Goal: Task Accomplishment & Management: Use online tool/utility

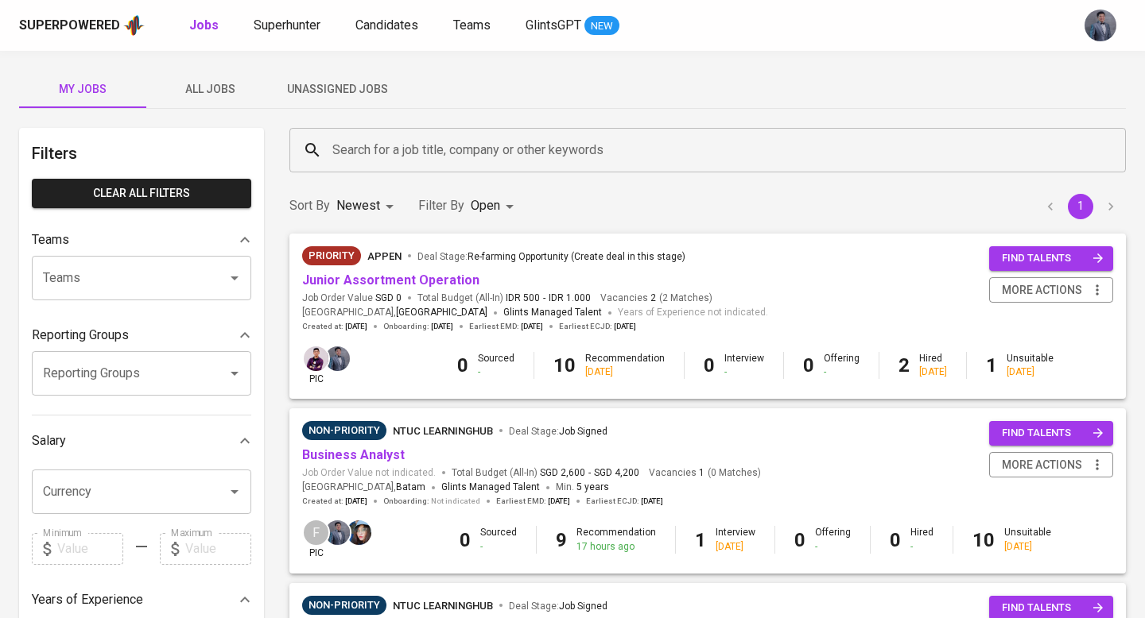
click at [314, 83] on span "Unassigned Jobs" at bounding box center [337, 89] width 108 height 20
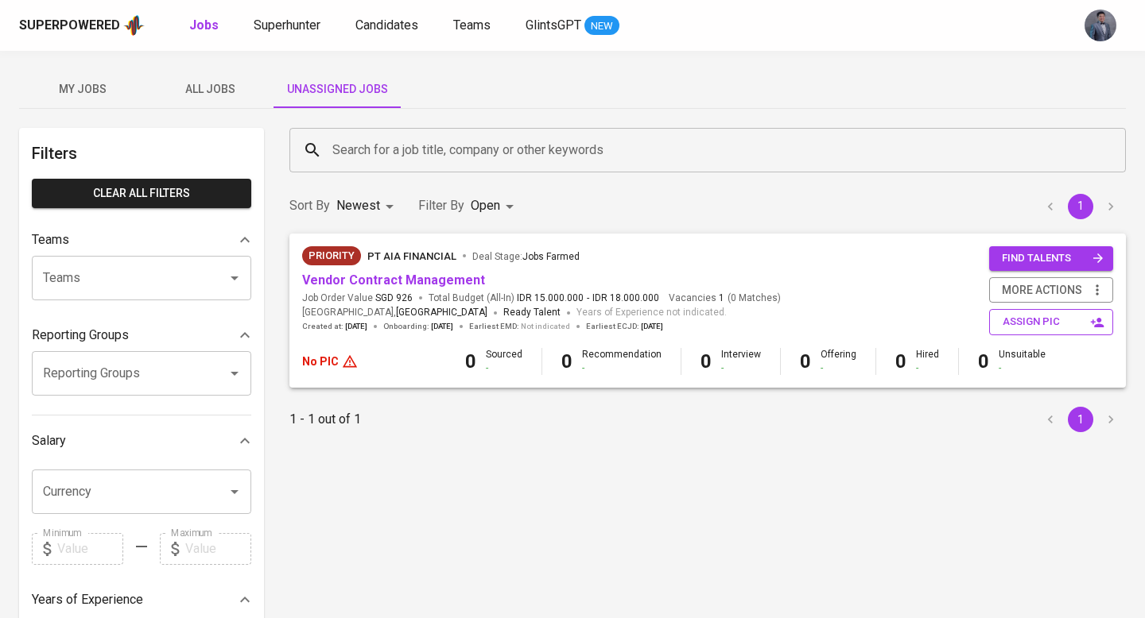
click at [1041, 320] on span "assign pic" at bounding box center [1052, 322] width 100 height 18
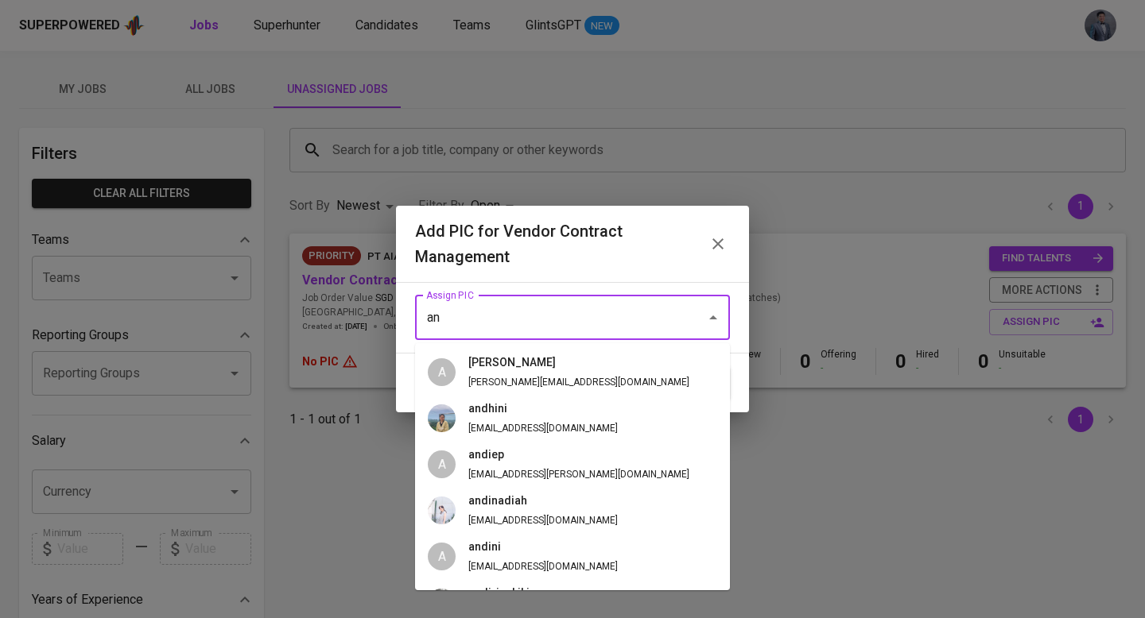
type input "an"
click at [709, 249] on icon "button" at bounding box center [717, 244] width 19 height 19
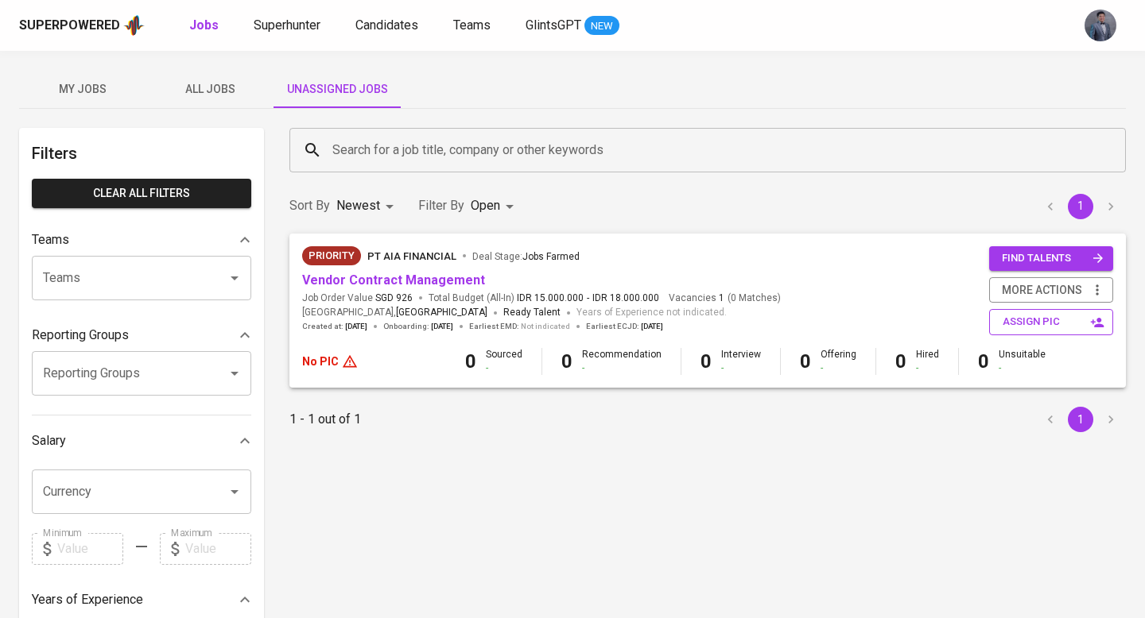
click at [1025, 326] on span "assign pic" at bounding box center [1052, 322] width 100 height 18
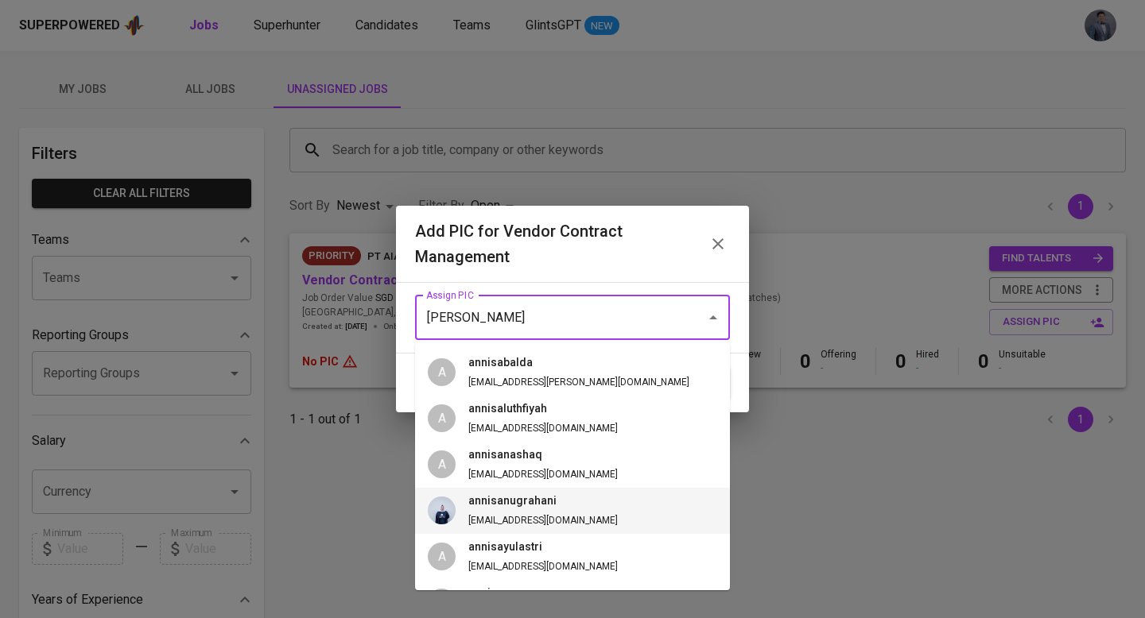
click at [487, 508] on h6 "annisanugrahani" at bounding box center [542, 501] width 149 height 17
type input "annisanugrahani"
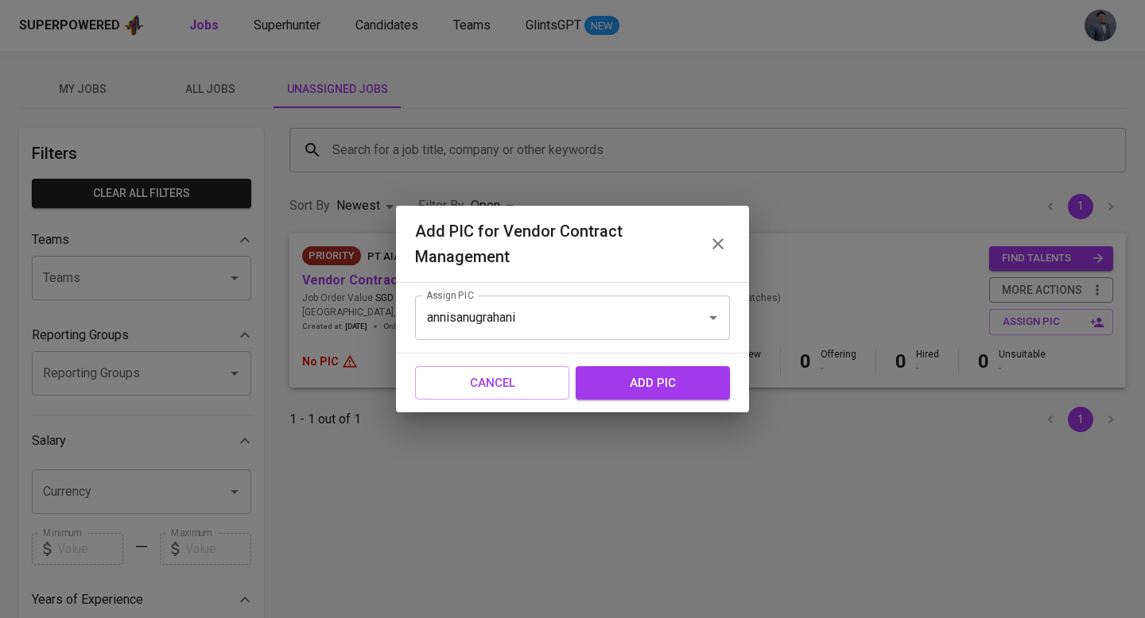
click at [624, 386] on span "add pic" at bounding box center [652, 383] width 119 height 21
